Goal: Find specific page/section: Find specific page/section

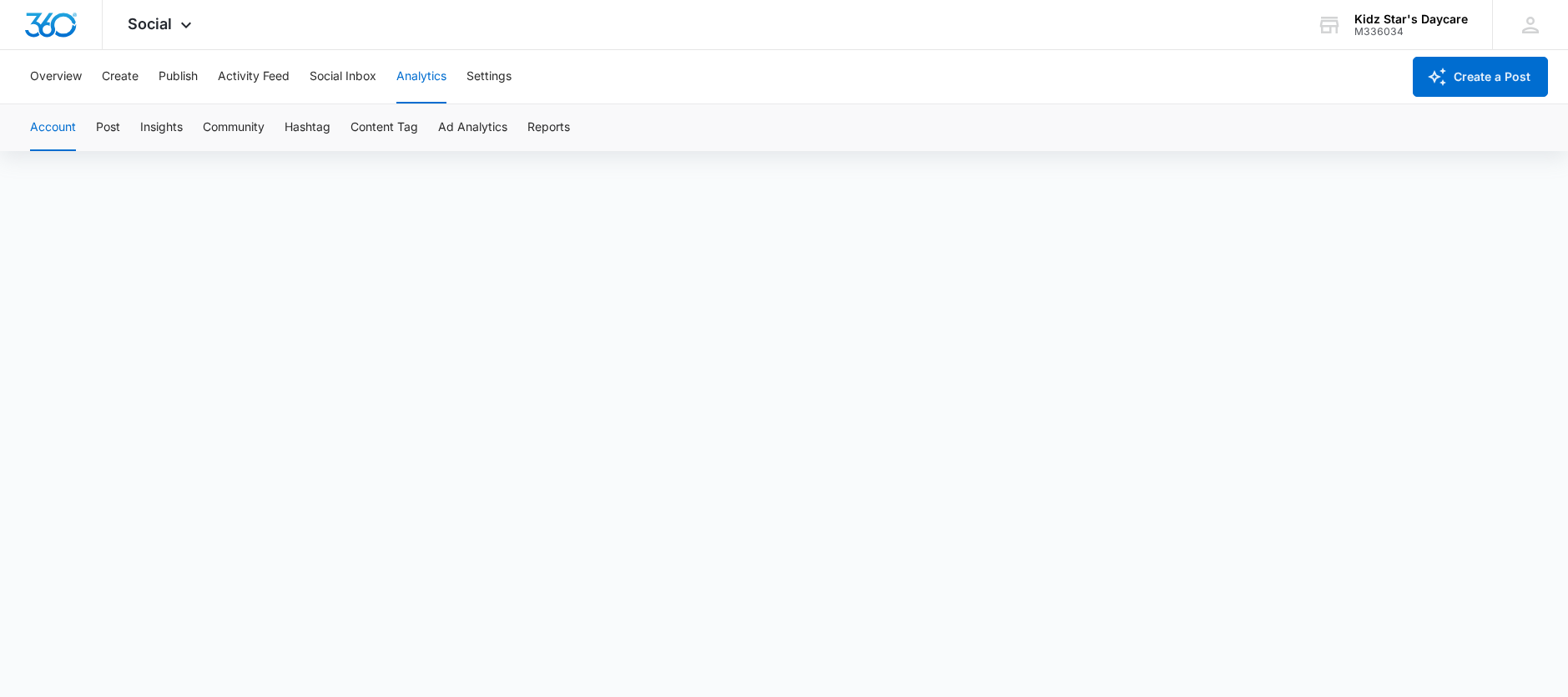
scroll to position [4, 0]
click at [475, 134] on button "Ad Analytics" at bounding box center [473, 127] width 69 height 47
click at [60, 125] on button "Account" at bounding box center [53, 127] width 46 height 47
click at [86, 33] on div at bounding box center [51, 25] width 103 height 49
click at [182, 28] on icon at bounding box center [185, 29] width 20 height 20
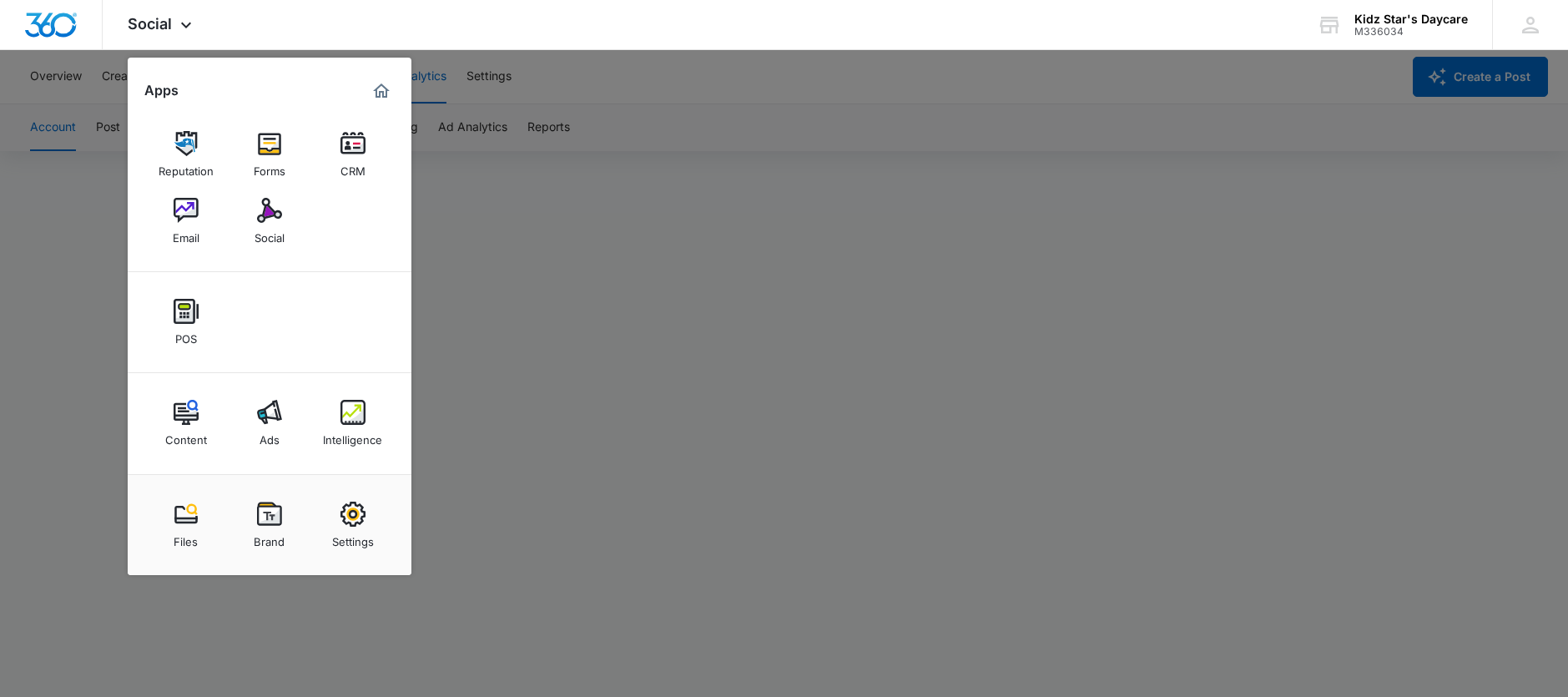
click at [278, 433] on link "Ads" at bounding box center [270, 424] width 63 height 63
